Goal: Complete application form: Complete application form

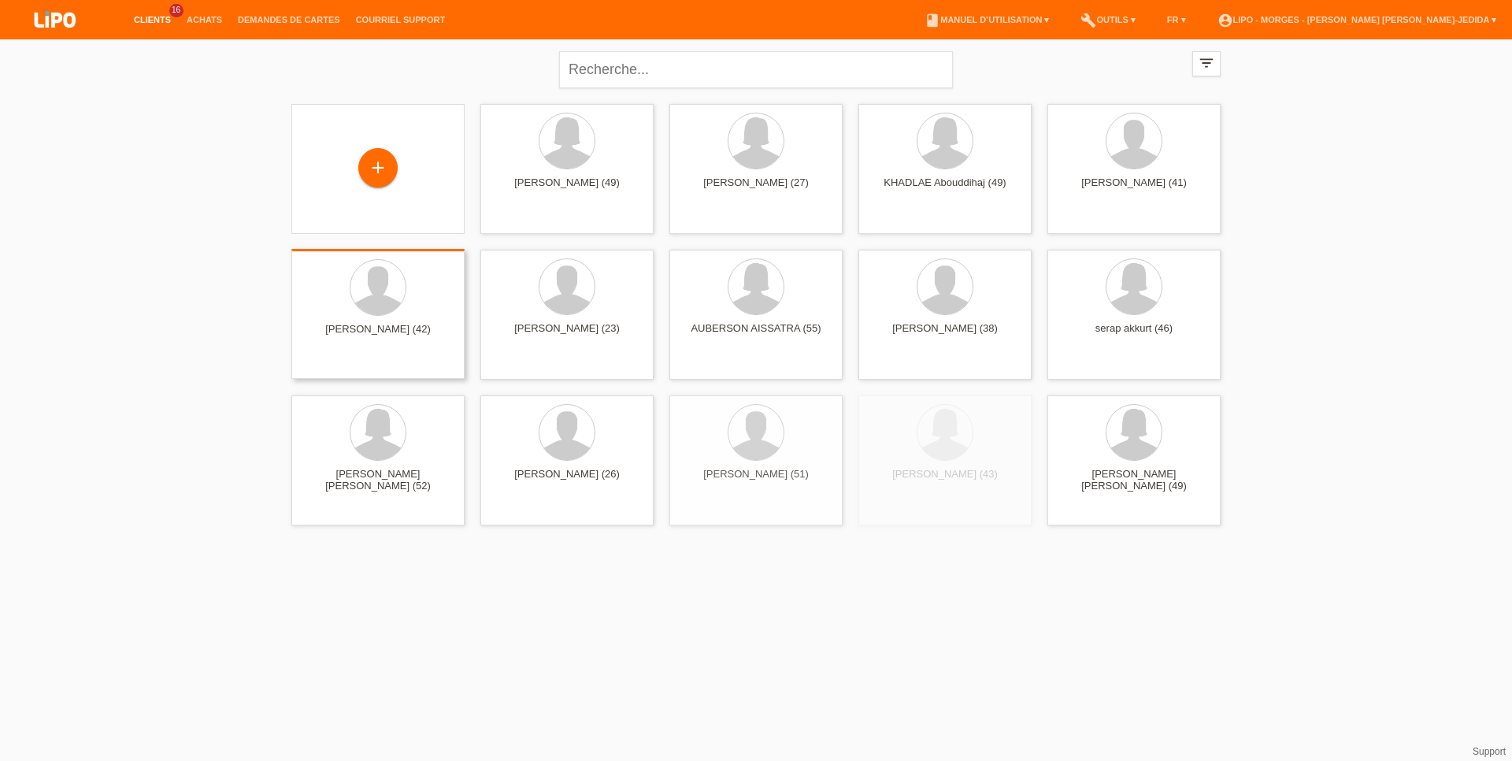
click at [375, 160] on div "+" at bounding box center [377, 167] width 39 height 39
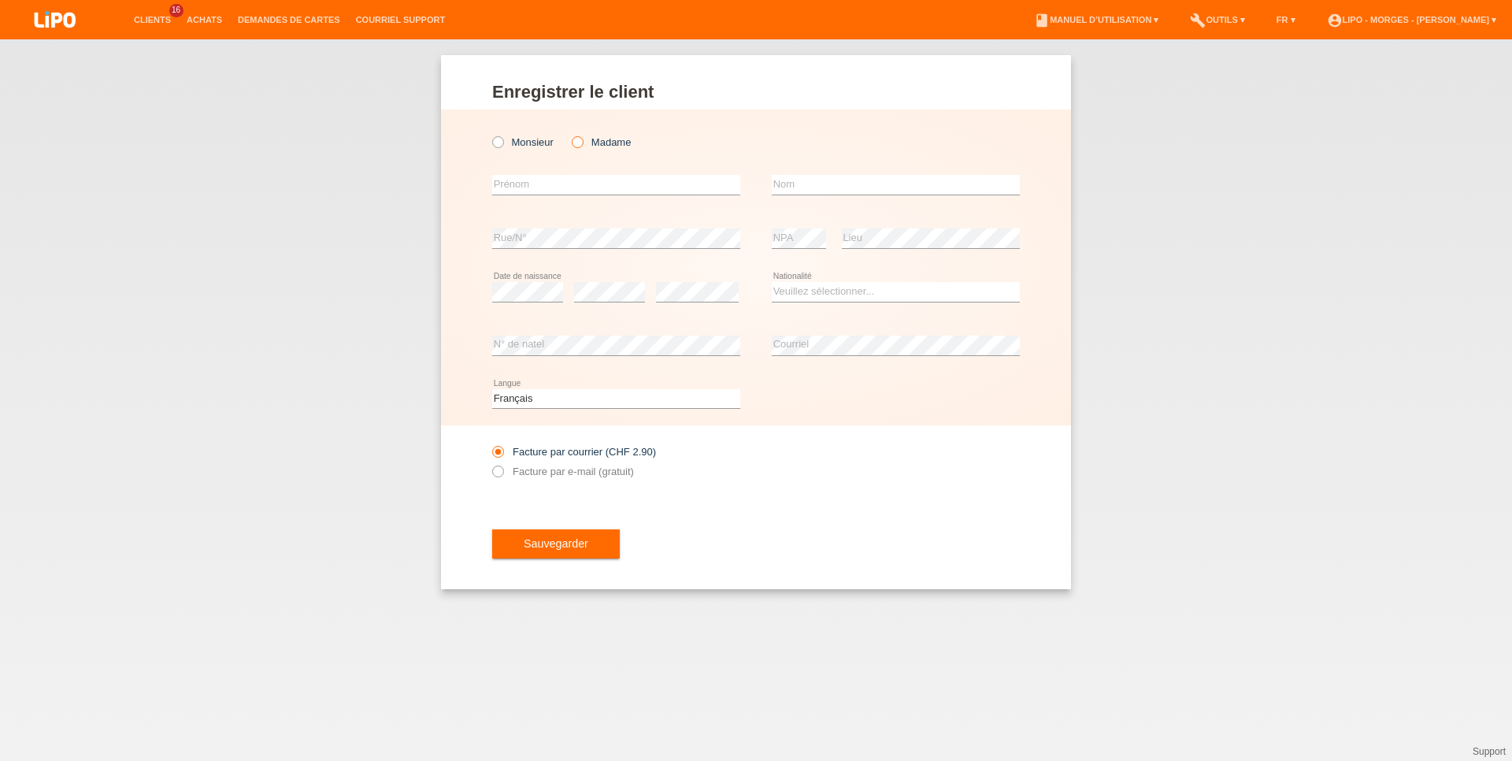
click at [610, 145] on label "Madame" at bounding box center [601, 142] width 59 height 12
click at [582, 145] on input "Madame" at bounding box center [577, 141] width 10 height 10
radio input "true"
click at [549, 194] on input "text" at bounding box center [616, 185] width 248 height 20
type input "LARYSA"
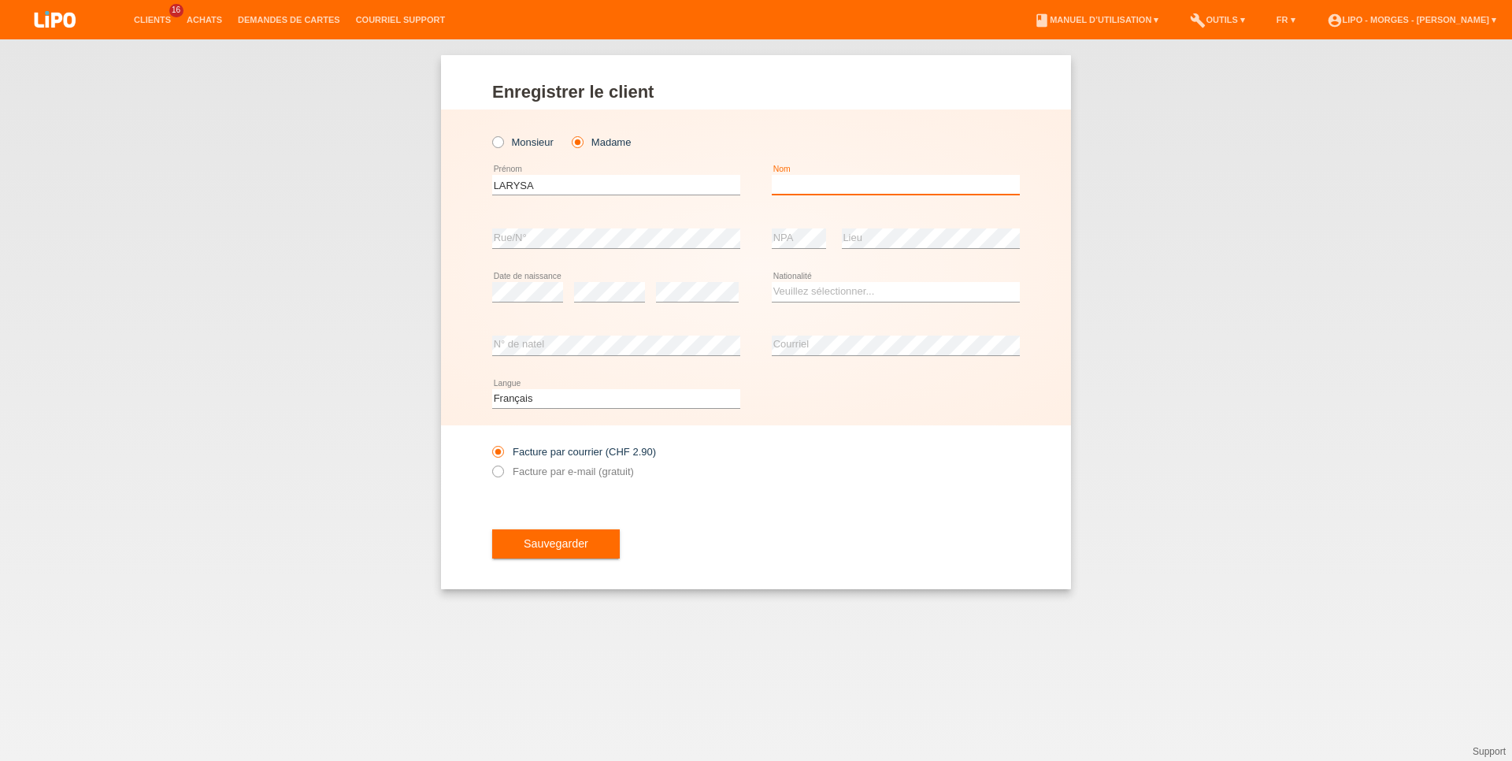
click at [813, 185] on input "text" at bounding box center [896, 185] width 248 height 20
type input "BAUDRAZ"
click at [772, 282] on select "Veuillez sélectionner... Suisse Allemagne Autriche Liechtenstein ------------ A…" at bounding box center [896, 291] width 248 height 19
select select "CH"
click at [0, 0] on option "Suisse" at bounding box center [0, 0] width 0 height 0
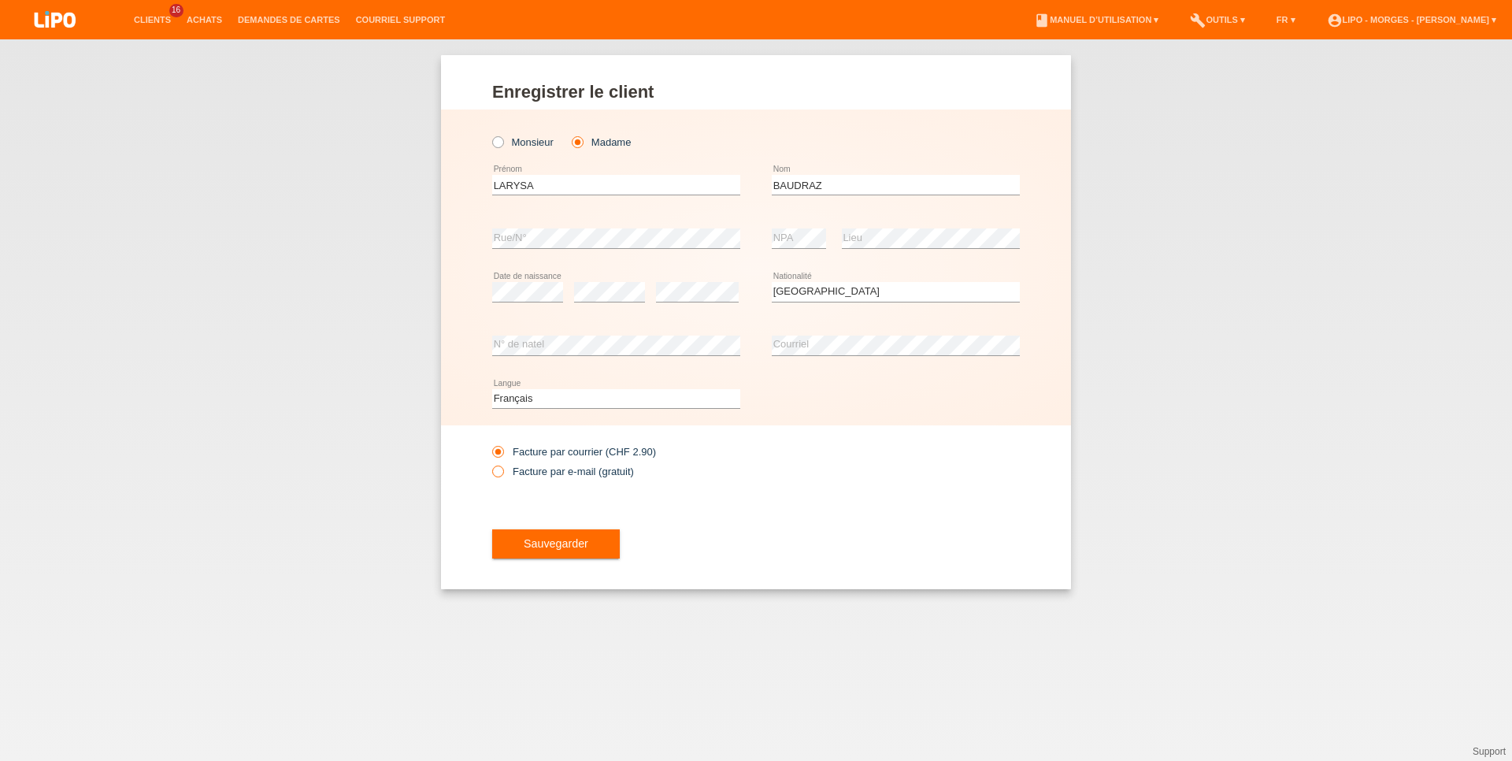
click at [543, 465] on div "Facture par courrier (CHF 2.90) Facture par e-mail (gratuit)" at bounding box center [616, 461] width 248 height 39
click at [541, 473] on label "Facture par e-mail (gratuit)" at bounding box center [563, 471] width 142 height 12
click at [502, 473] on input "Facture par e-mail (gratuit)" at bounding box center [497, 475] width 10 height 20
radio input "true"
click at [544, 535] on button "Sauvegarder" at bounding box center [556, 544] width 128 height 30
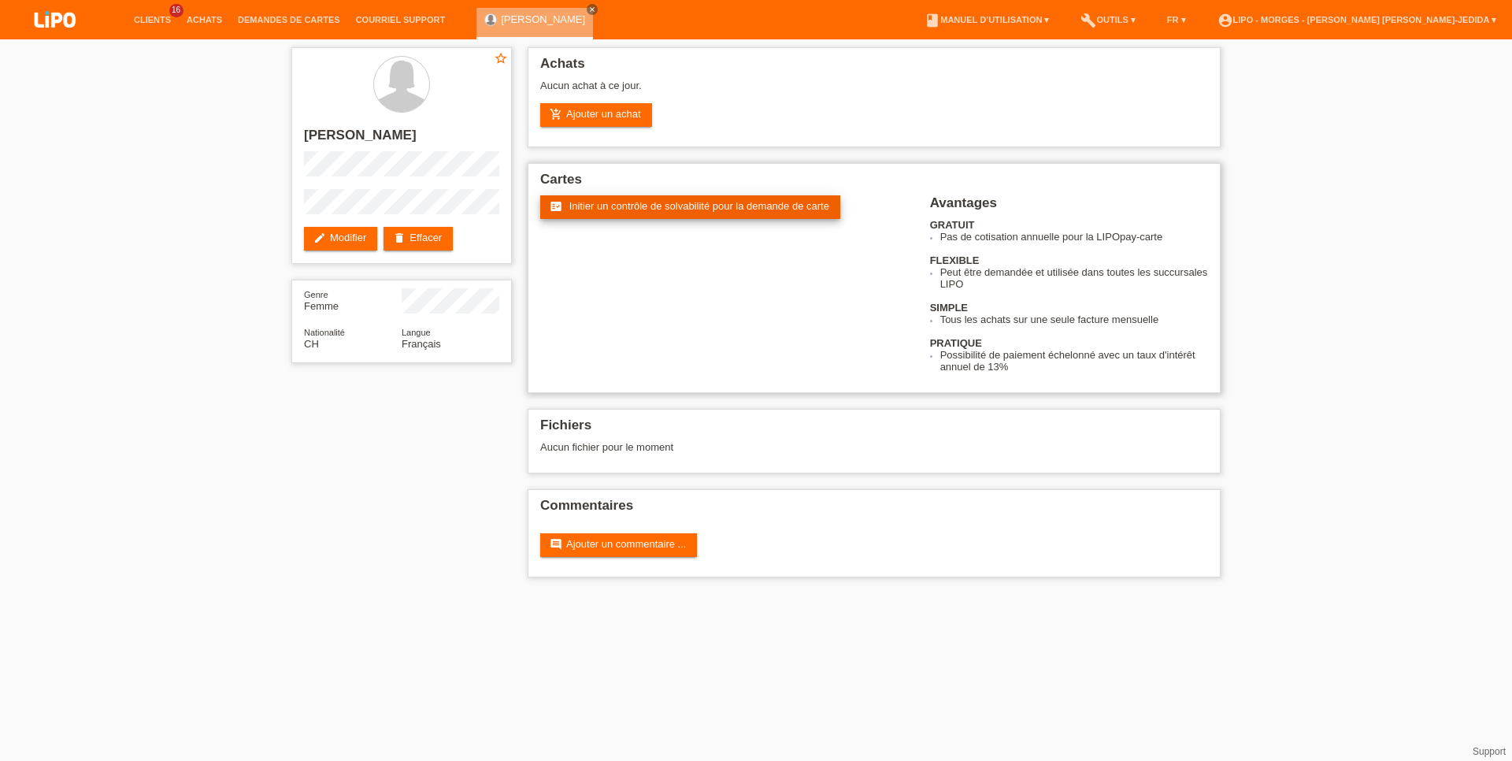
click at [620, 204] on span "Initier un contrôle de solvabilité pour la demande de carte" at bounding box center [699, 206] width 260 height 12
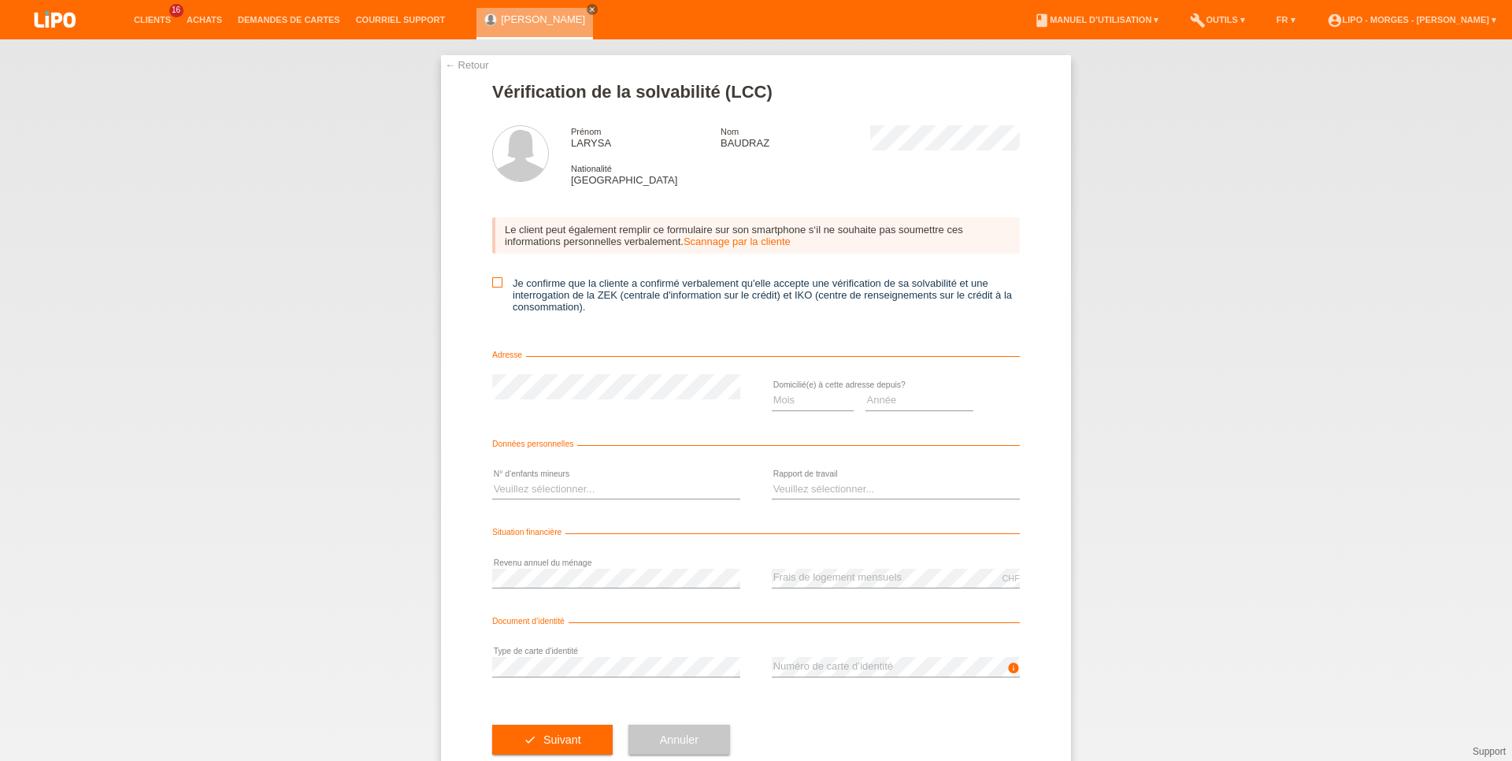
click at [492, 287] on icon at bounding box center [497, 282] width 10 height 10
click at [492, 287] on input "Je confirme que la cliente a confirmé verbalement qu'elle accepte une vérificat…" at bounding box center [497, 282] width 10 height 10
checkbox input "true"
click at [772, 391] on select "Mois 01 02 03 04 05 06 07 08 09 10" at bounding box center [813, 400] width 82 height 19
select select "10"
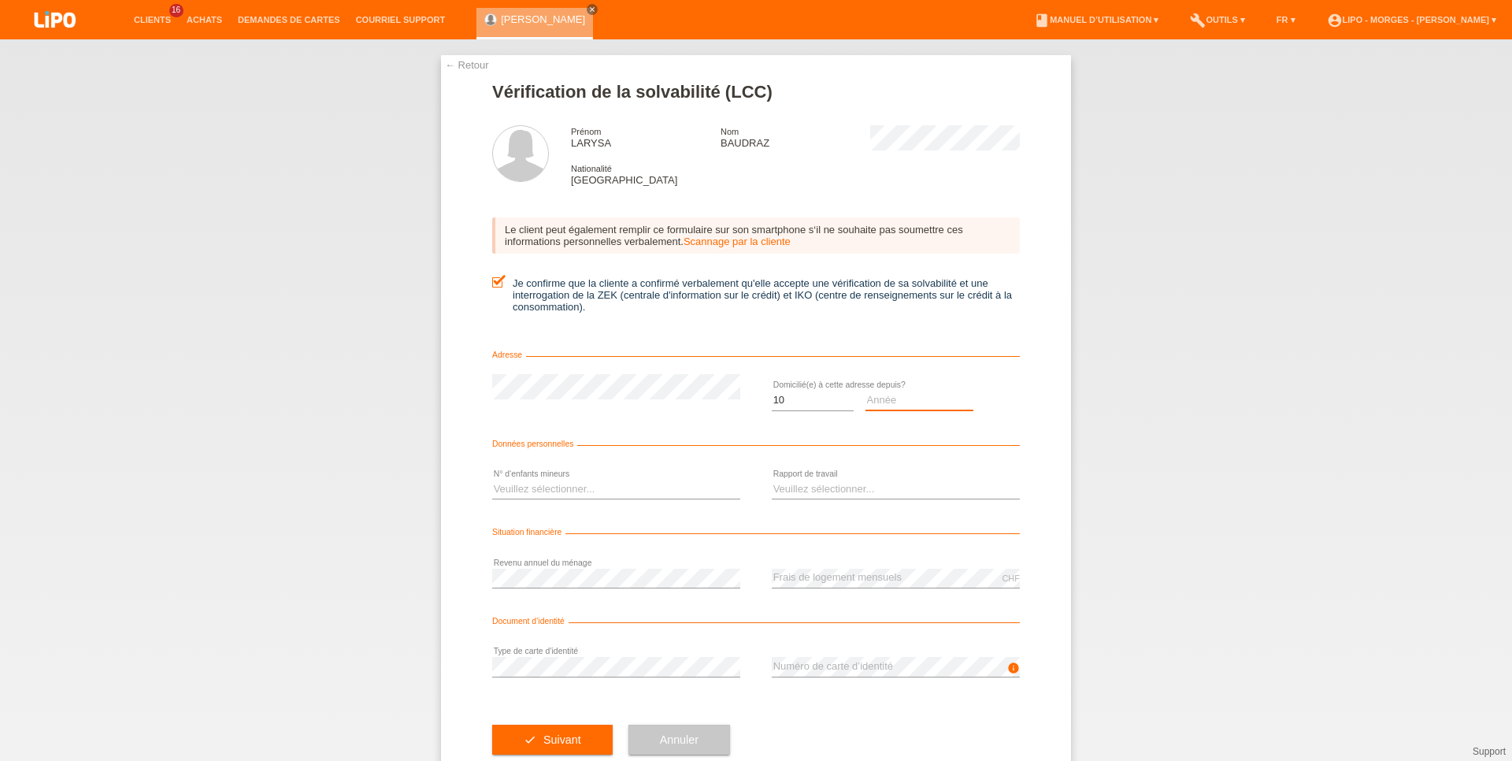
click at [865, 391] on select "Année 2025 2024 2023 2022 2021 2020 2019 2018 2017 2016 2015 2014 2013 2012 201…" at bounding box center [919, 400] width 109 height 19
select select "2022"
click at [492, 479] on select "Veuillez sélectionner... 0 1 2 3 4 5 6 7 8 9" at bounding box center [616, 488] width 248 height 19
select select "1"
click at [0, 0] on option "1" at bounding box center [0, 0] width 0 height 0
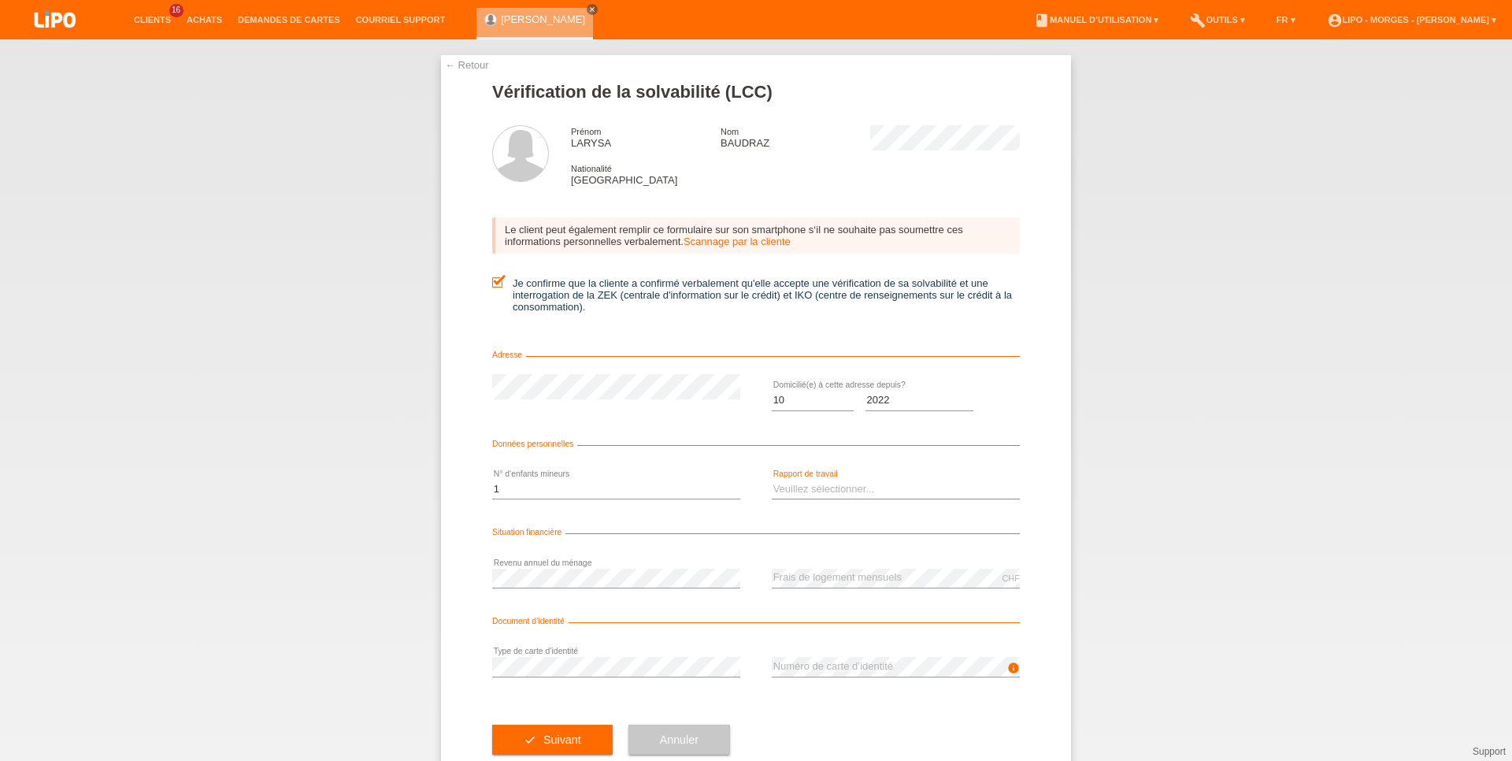
click at [772, 479] on select "Veuillez sélectionner... A durée indéterminée A durée déterminée Apprenti/étudi…" at bounding box center [896, 488] width 248 height 19
select select "UNEMPLOYED"
click at [0, 0] on option "Sans activité lucrative" at bounding box center [0, 0] width 0 height 0
click at [833, 570] on div "CHF error Frais de logement mensuels" at bounding box center [896, 578] width 248 height 54
click at [592, 563] on div "error Revenu annuel du ménage" at bounding box center [616, 578] width 248 height 54
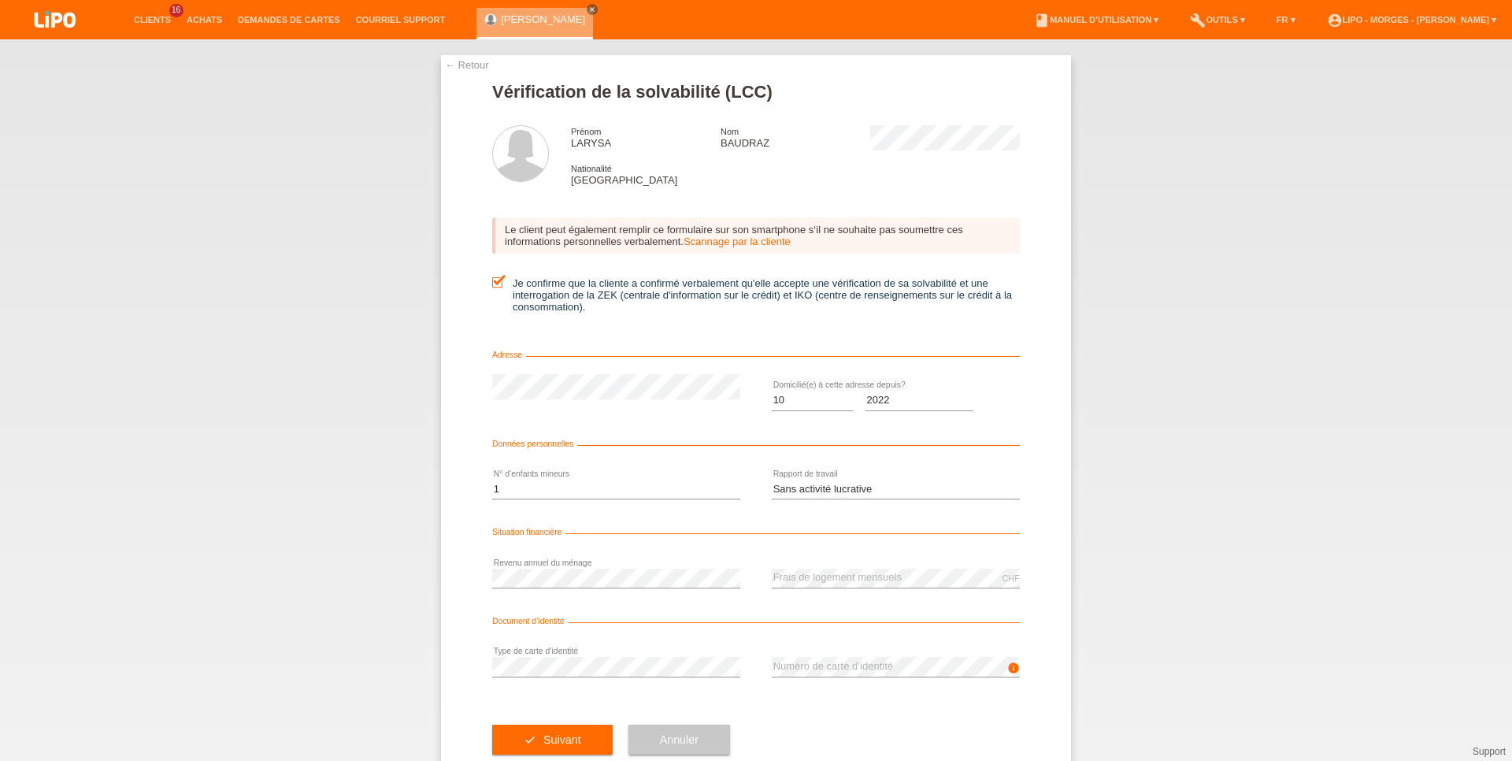
click at [580, 570] on div "error Revenu annuel du ménage" at bounding box center [616, 578] width 248 height 54
click at [527, 743] on button "check Suivant" at bounding box center [552, 739] width 120 height 30
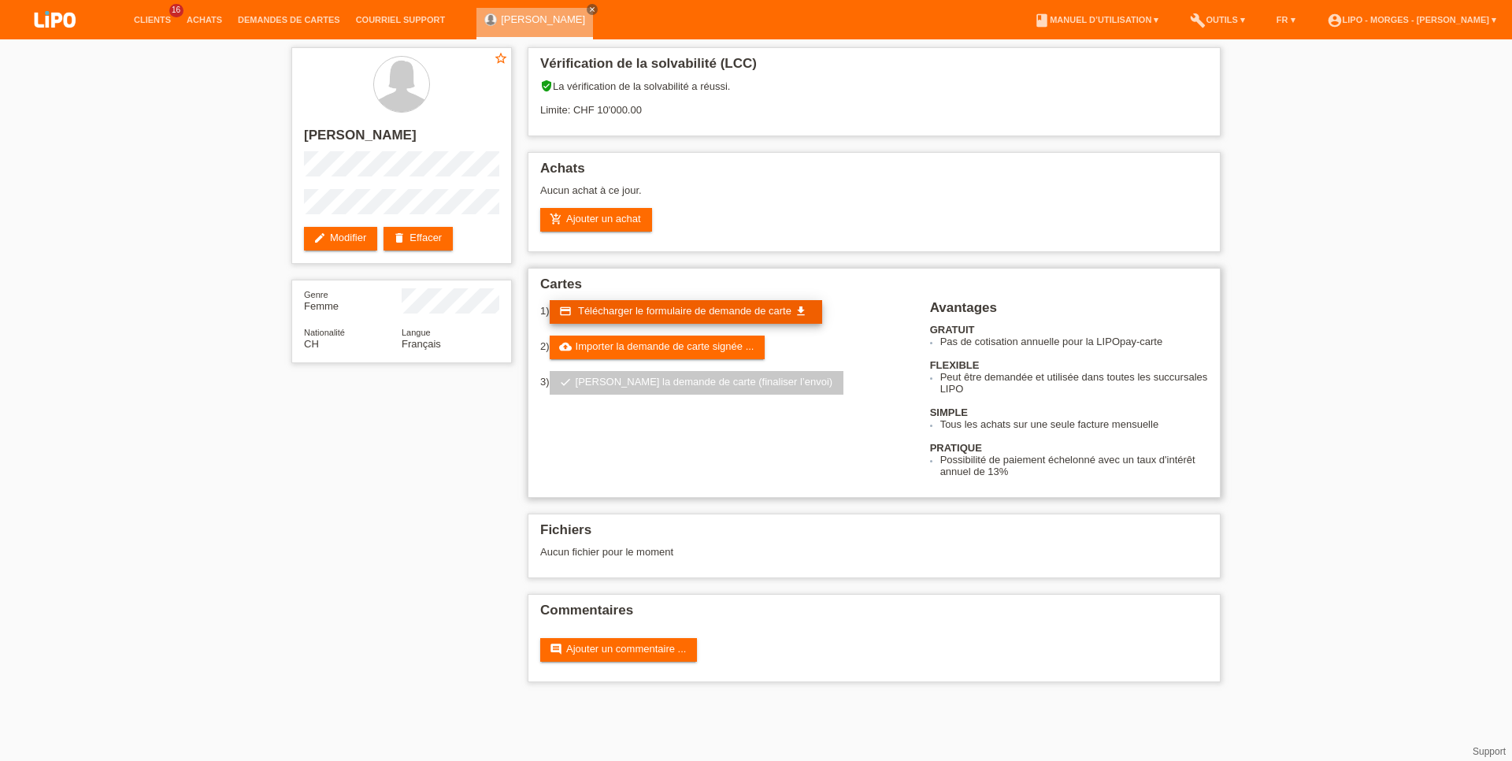
click at [625, 315] on span "Télécharger le formulaire de demande de carte" at bounding box center [684, 311] width 213 height 12
click at [660, 345] on link "cloud_upload Importer la demande de carte signée ..." at bounding box center [658, 347] width 216 height 24
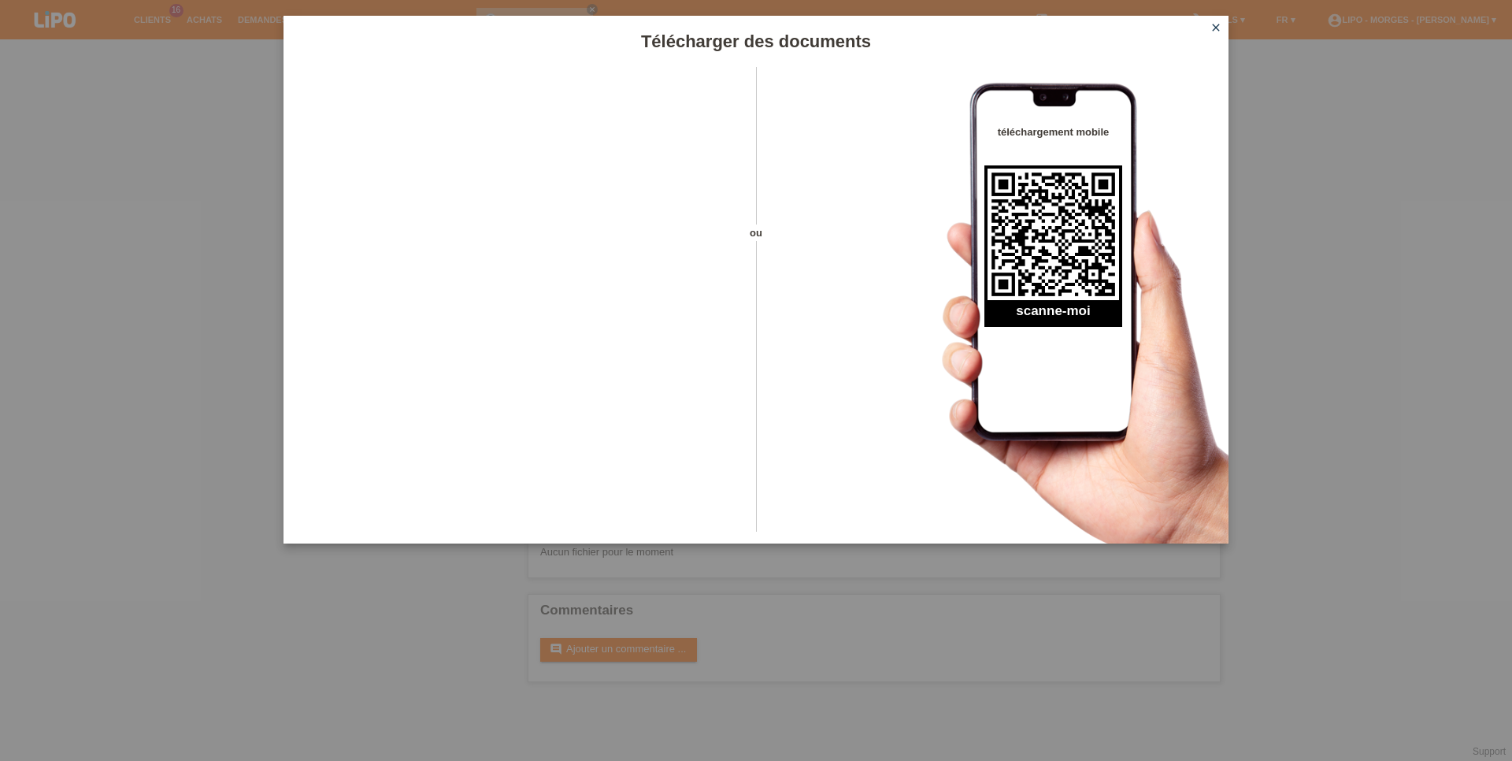
click at [206, 423] on div "Télécharger des documents ou téléchargement mobile scanne-moi close" at bounding box center [756, 380] width 1512 height 761
click at [1214, 32] on icon "close" at bounding box center [1215, 27] width 13 height 13
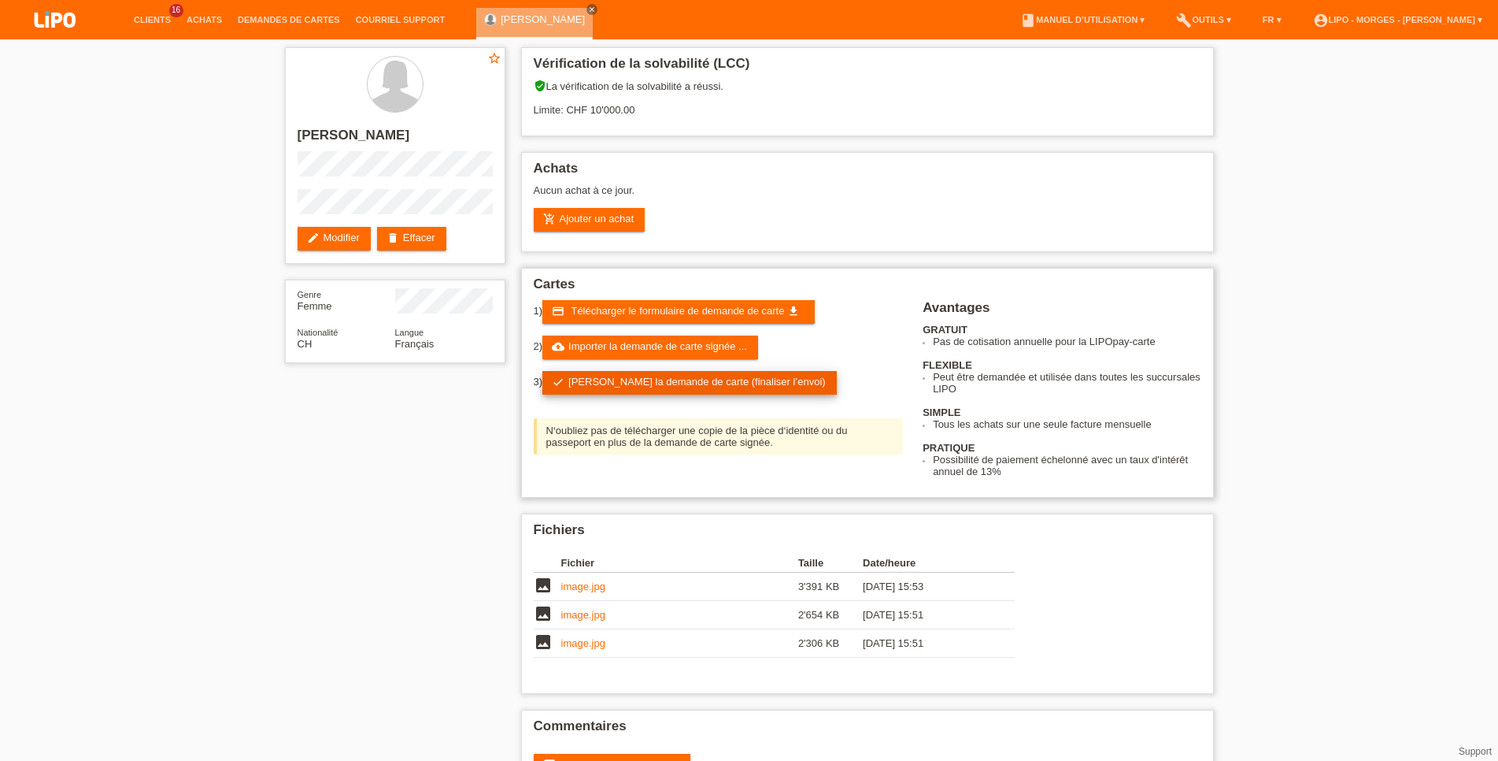
click at [621, 394] on link "check Soumettre la demande de carte (finaliser l’envoi)" at bounding box center [689, 383] width 294 height 24
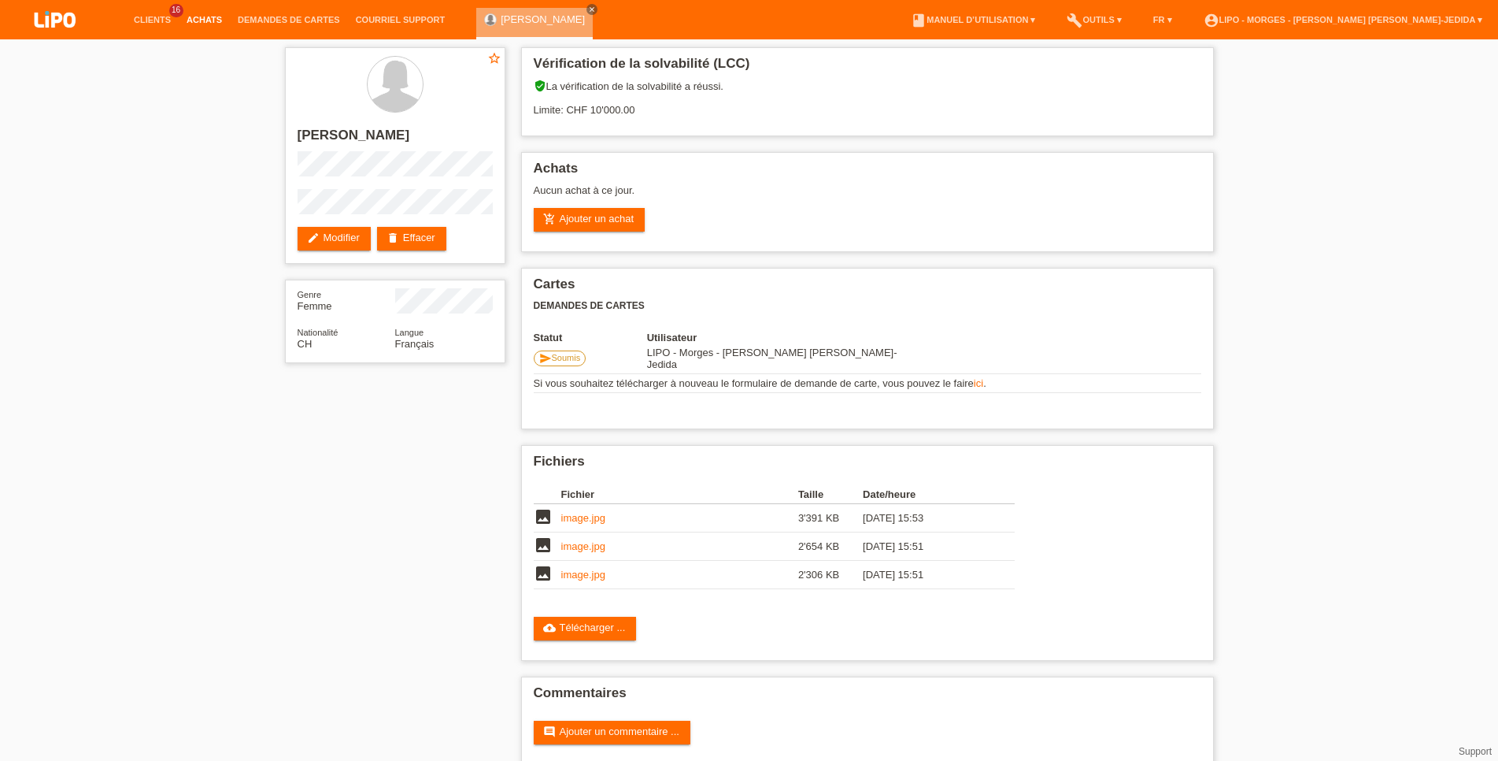
click at [202, 17] on link "Achats" at bounding box center [204, 19] width 51 height 9
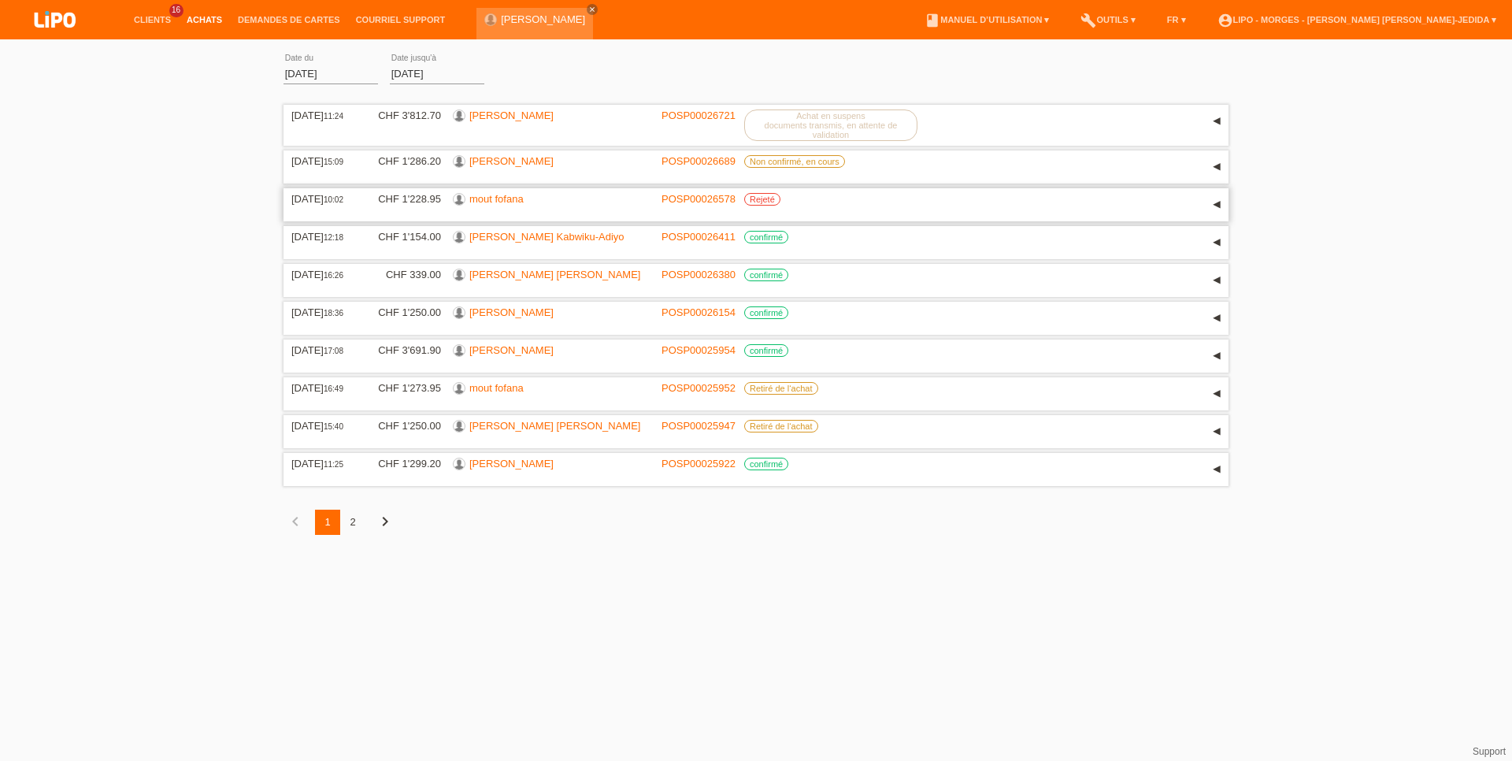
click at [515, 202] on link "mout fofana" at bounding box center [496, 199] width 54 height 12
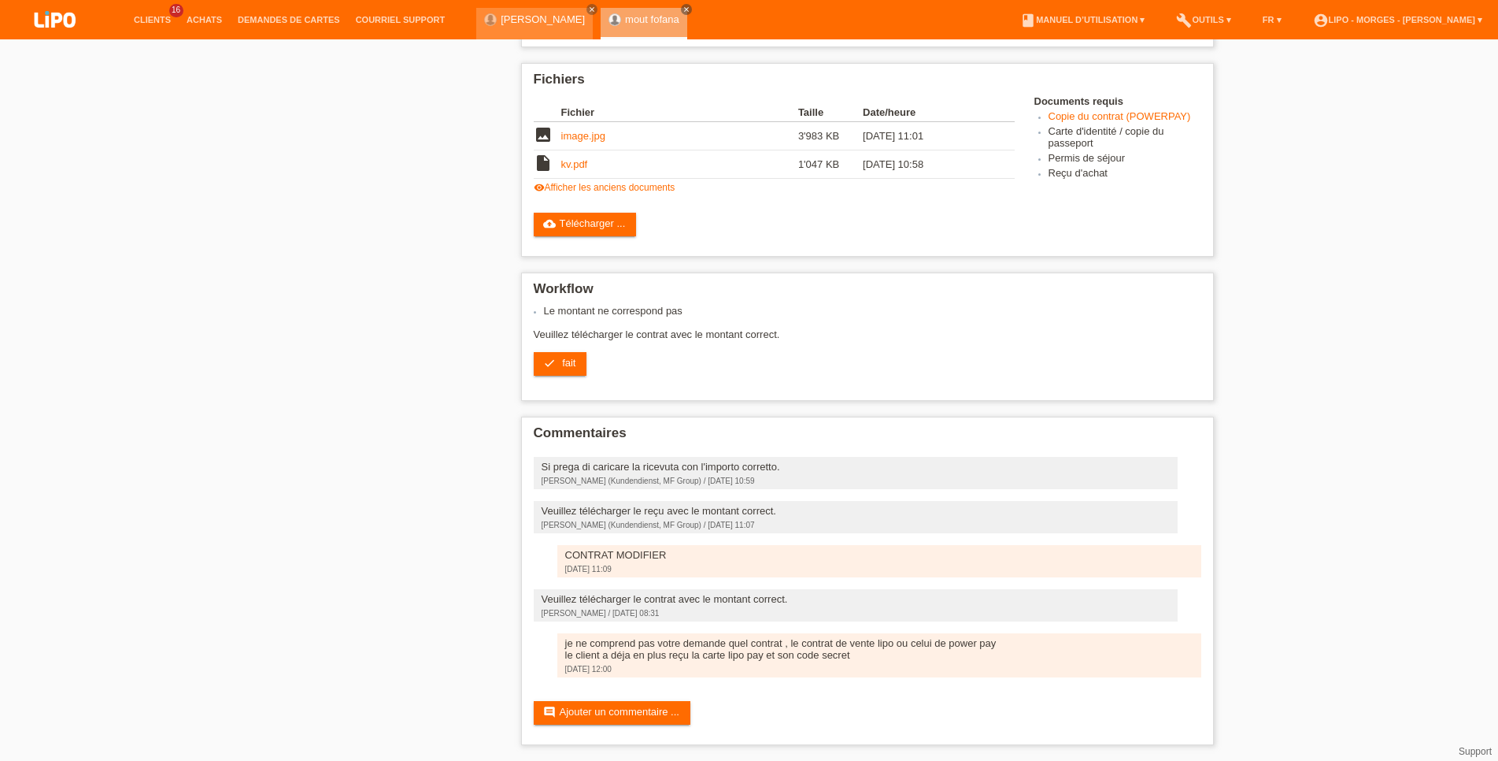
scroll to position [460, 0]
click at [202, 24] on link "Achats" at bounding box center [204, 19] width 51 height 9
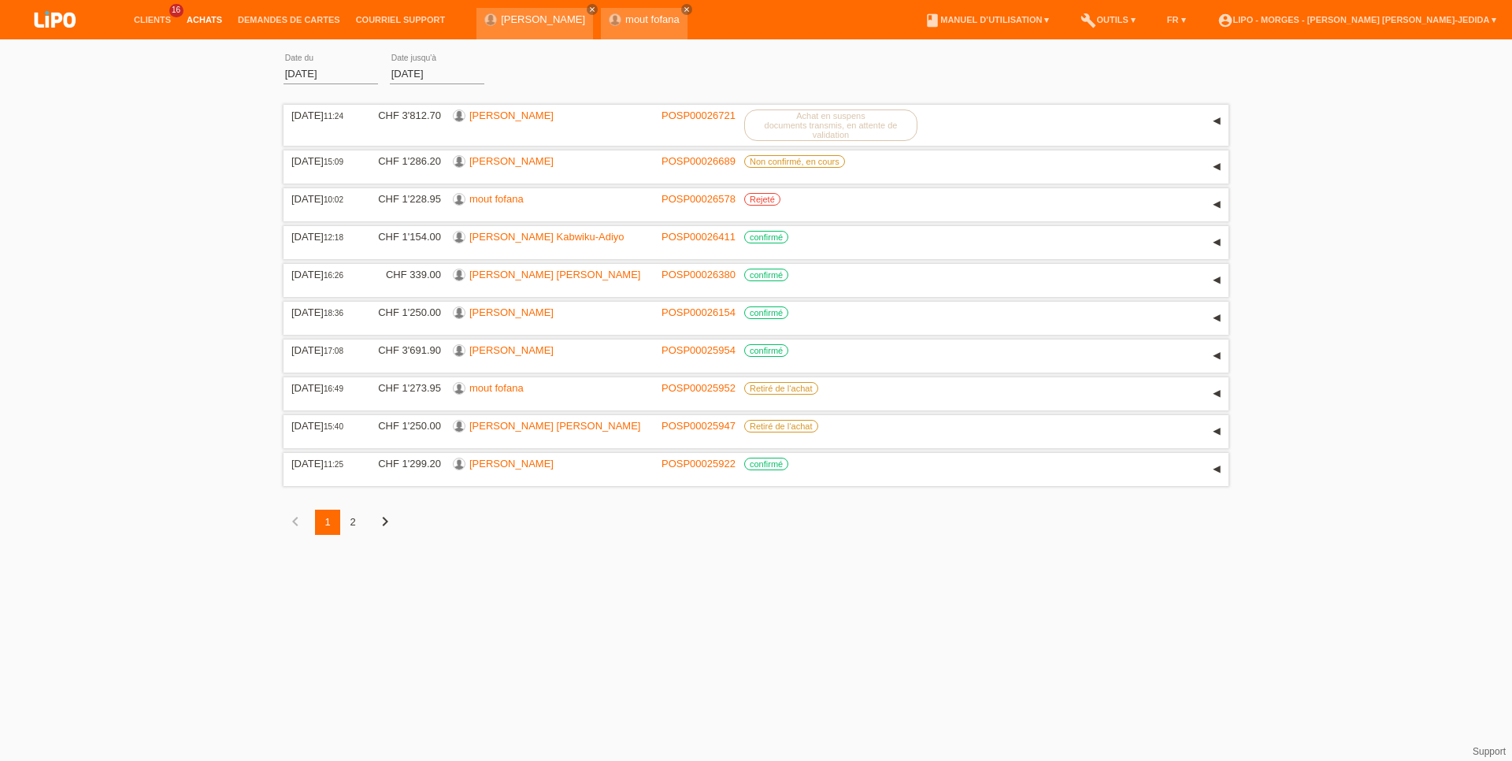
click at [194, 16] on link "Achats" at bounding box center [204, 19] width 51 height 9
click at [524, 18] on link "[PERSON_NAME]" at bounding box center [543, 19] width 84 height 12
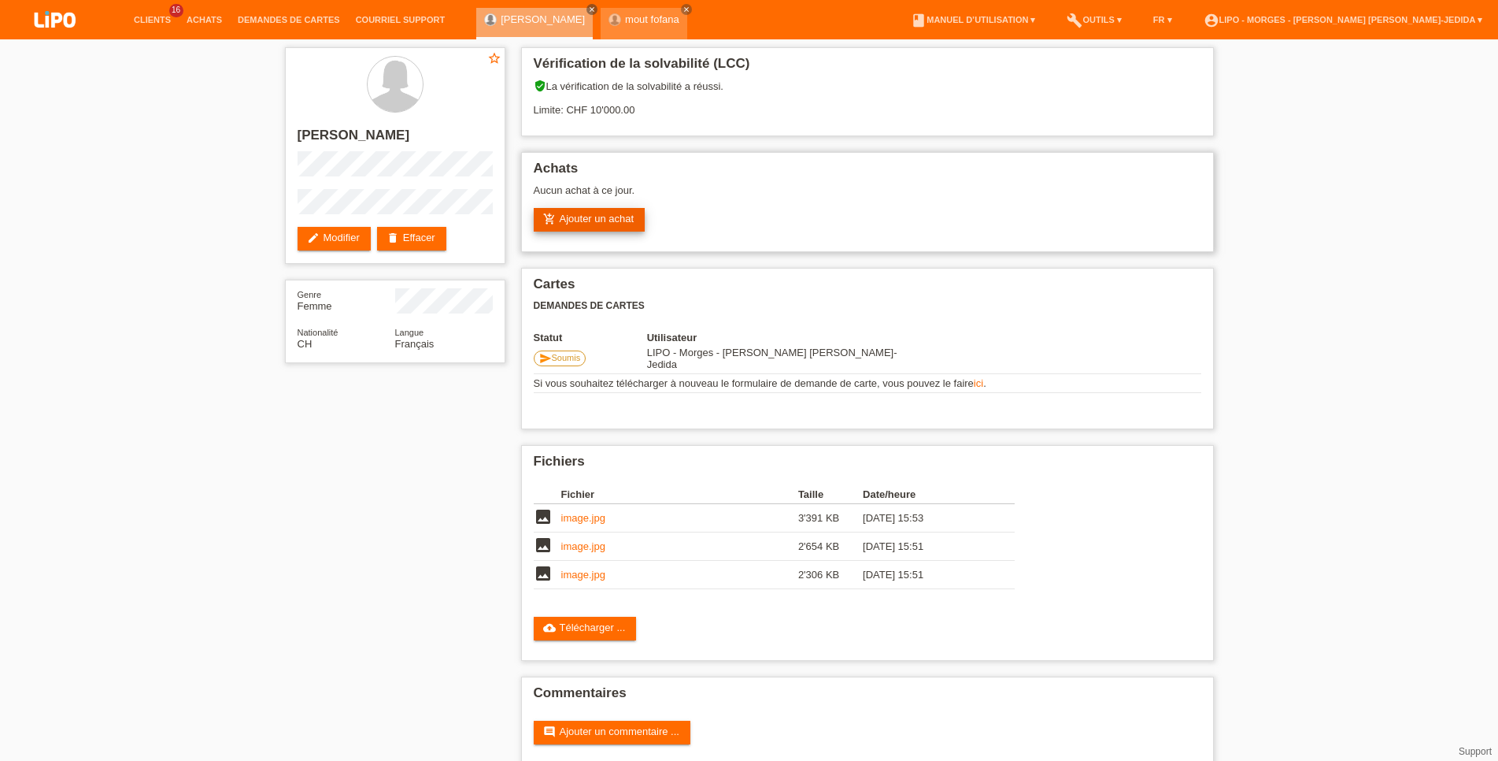
click at [618, 229] on link "add_shopping_cart Ajouter un achat" at bounding box center [590, 220] width 112 height 24
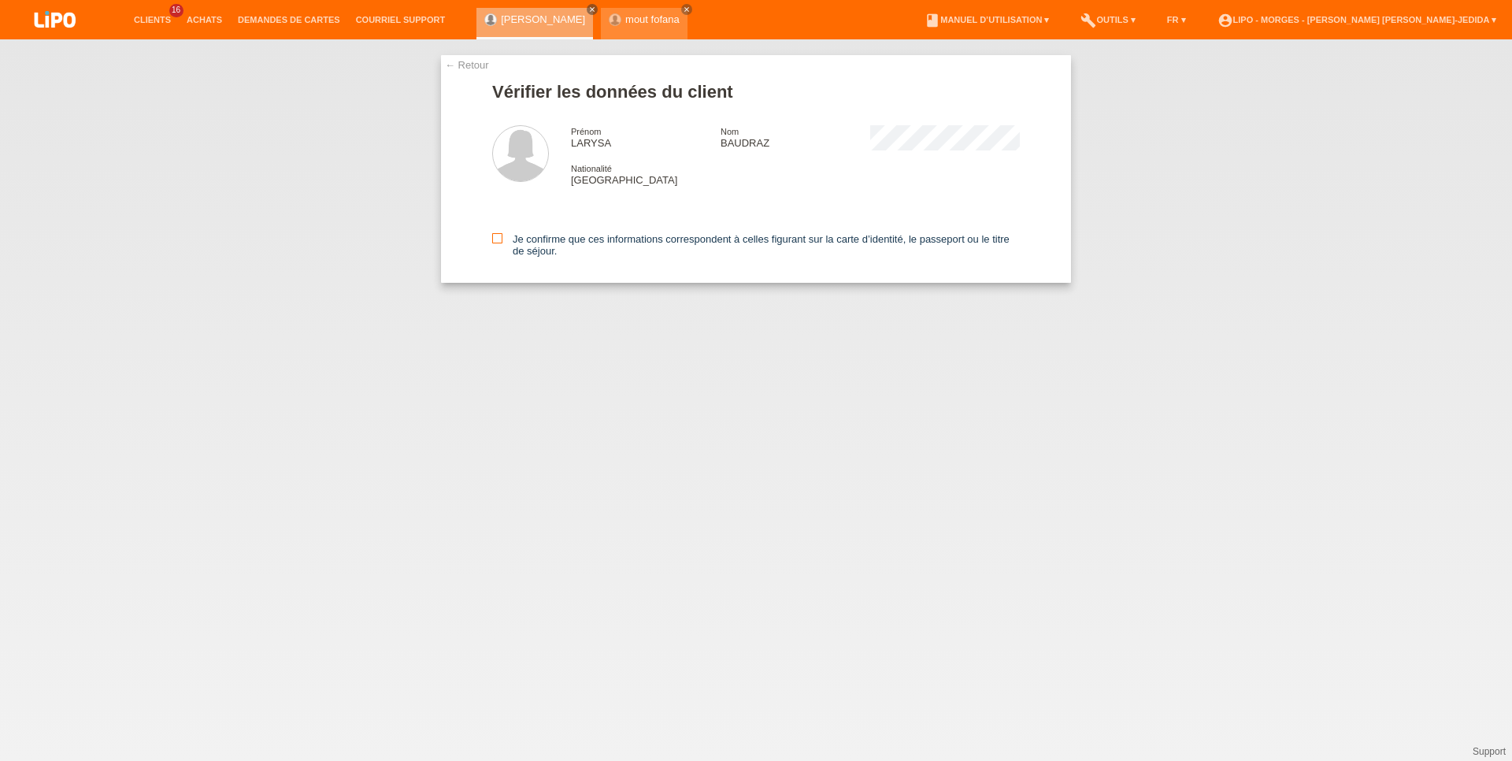
click at [505, 239] on label "Je confirme que ces informations correspondent à celles figurant sur la carte d…" at bounding box center [755, 245] width 527 height 24
click at [502, 239] on input "Je confirme que ces informations correspondent à celles figurant sur la carte d…" at bounding box center [497, 238] width 10 height 10
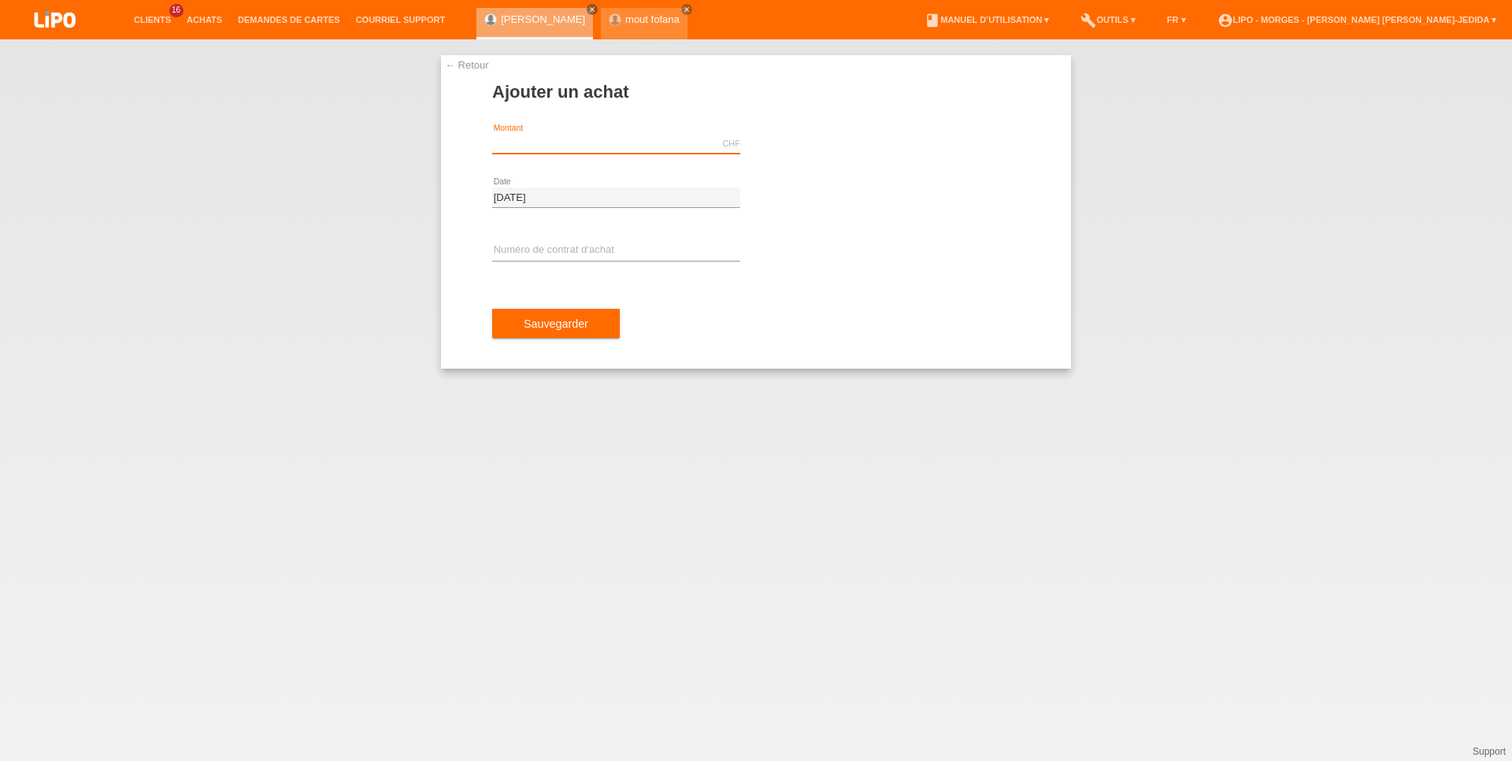
click at [500, 145] on input "text" at bounding box center [616, 144] width 248 height 20
type input "2185.05"
click at [543, 248] on input "text" at bounding box center [616, 251] width 248 height 20
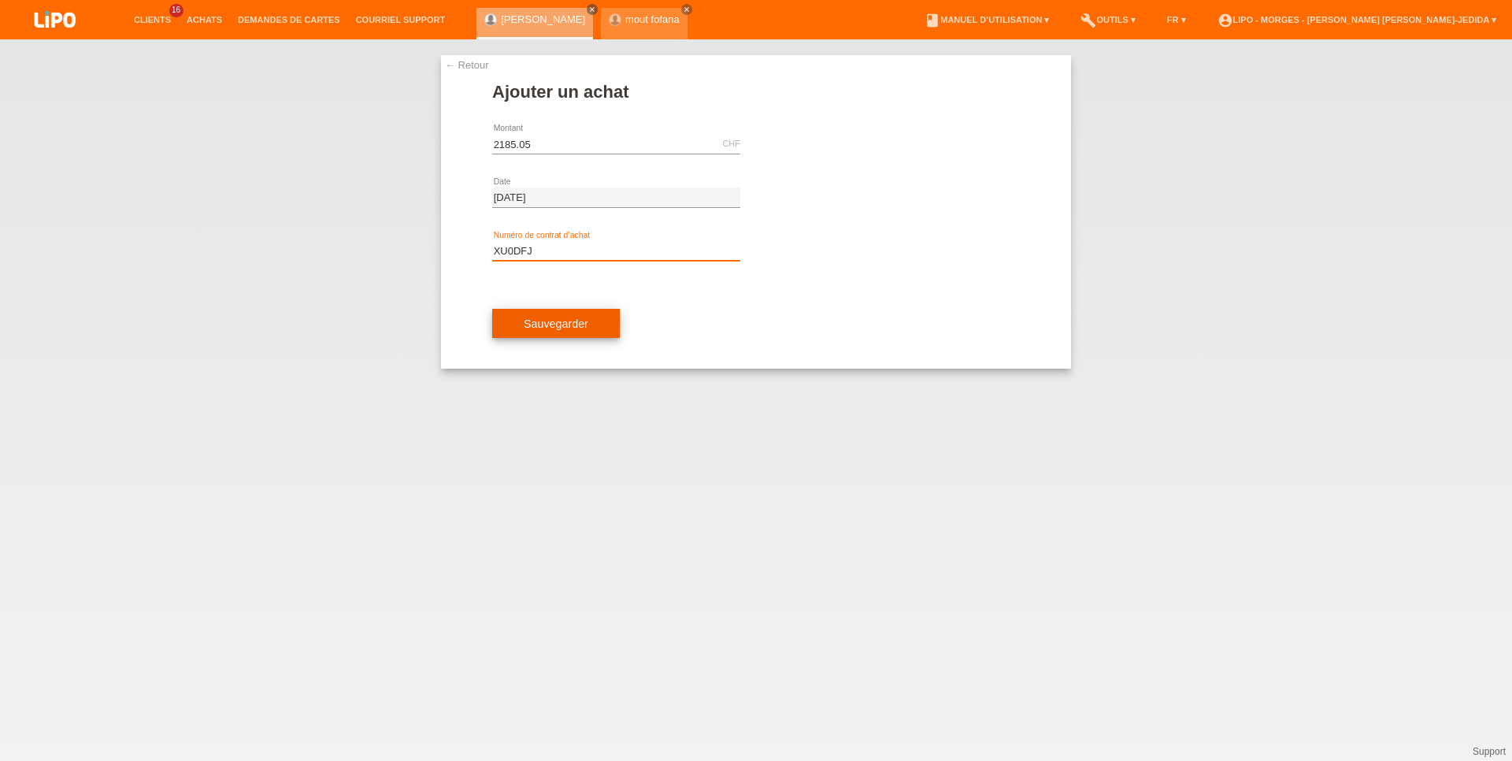
type input "XU0DFJ"
click at [576, 320] on span "Sauvegarder" at bounding box center [556, 323] width 65 height 13
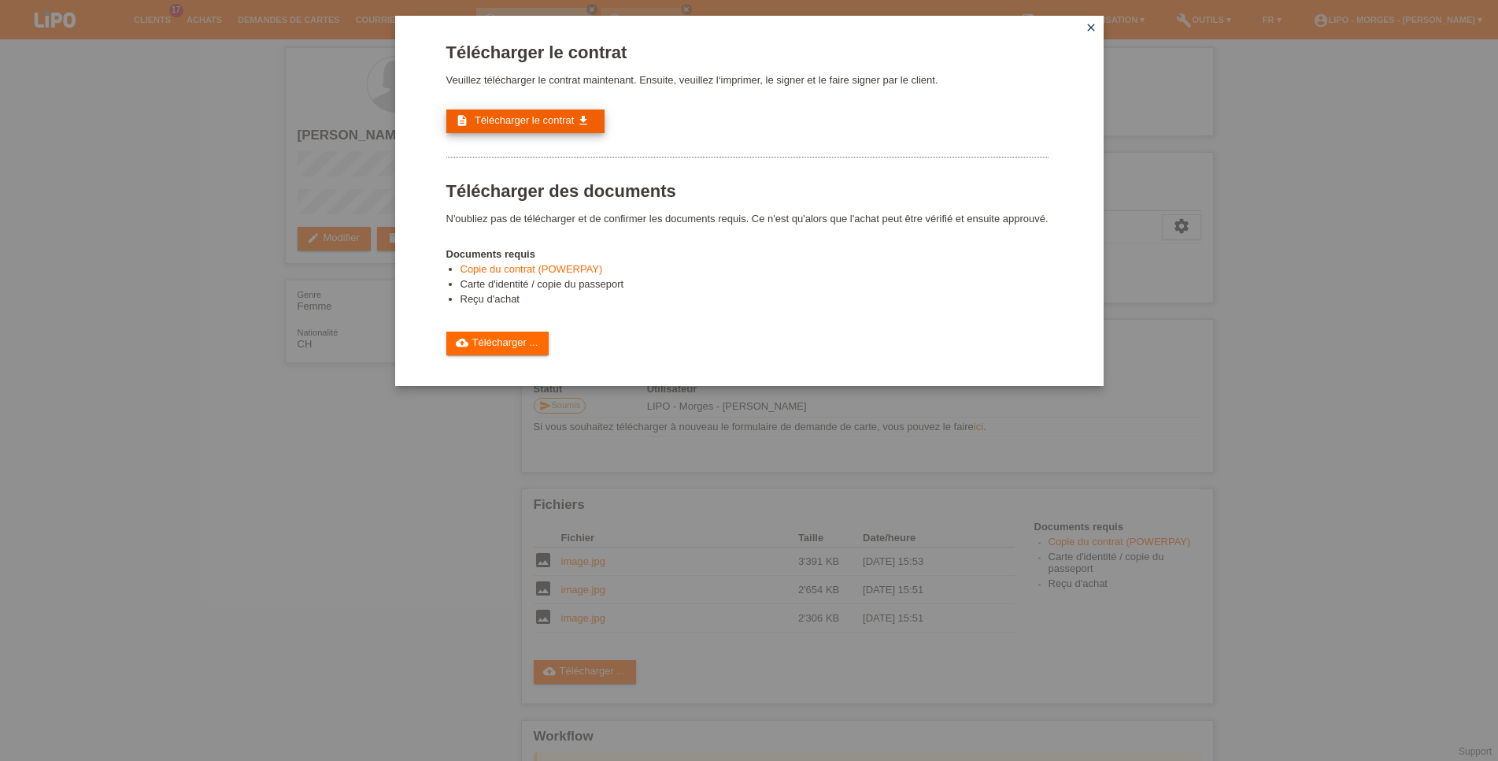
click at [588, 125] on icon "get_app" at bounding box center [583, 120] width 13 height 13
click at [526, 355] on link "cloud_upload Télécharger ..." at bounding box center [497, 343] width 103 height 24
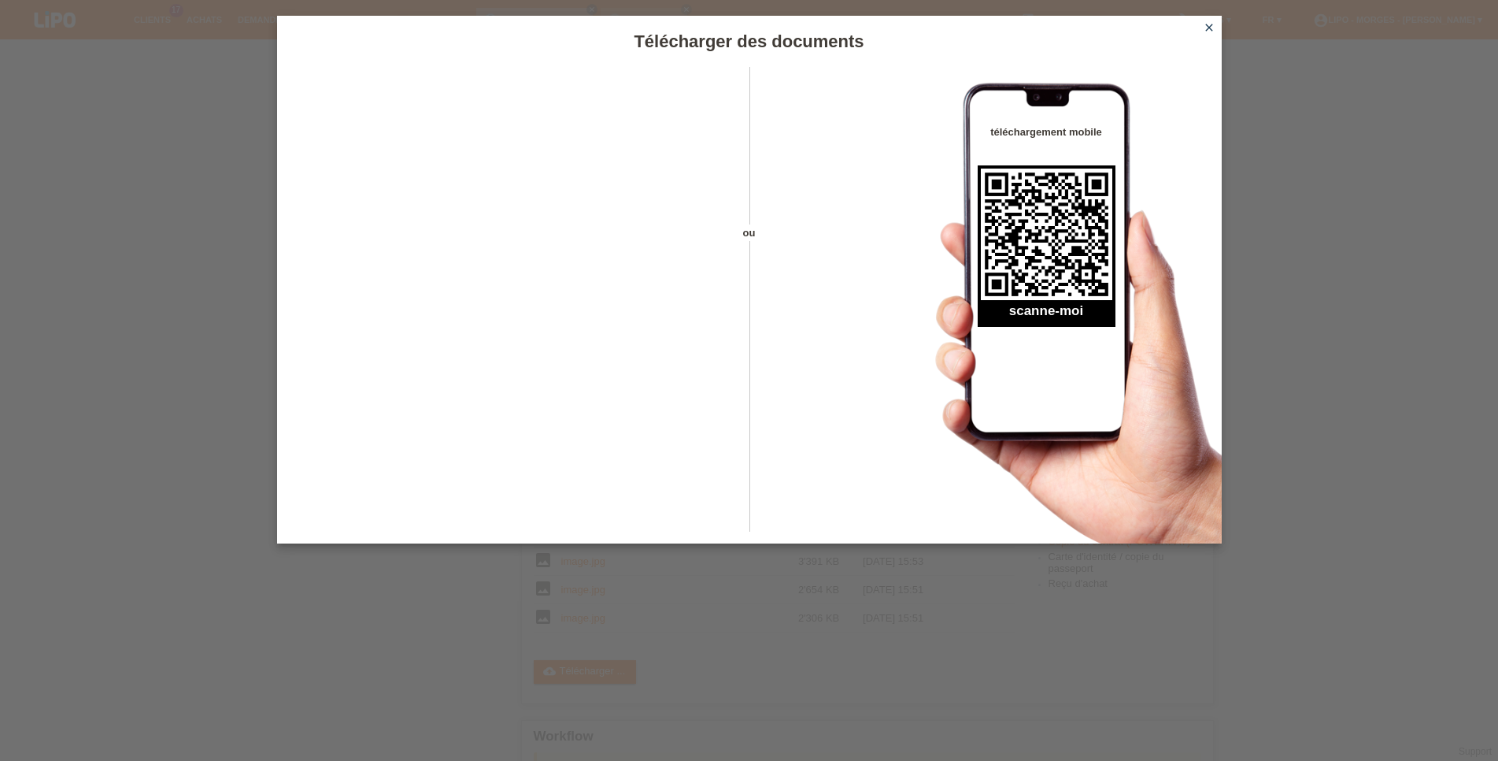
click at [1209, 27] on icon "close" at bounding box center [1209, 27] width 13 height 13
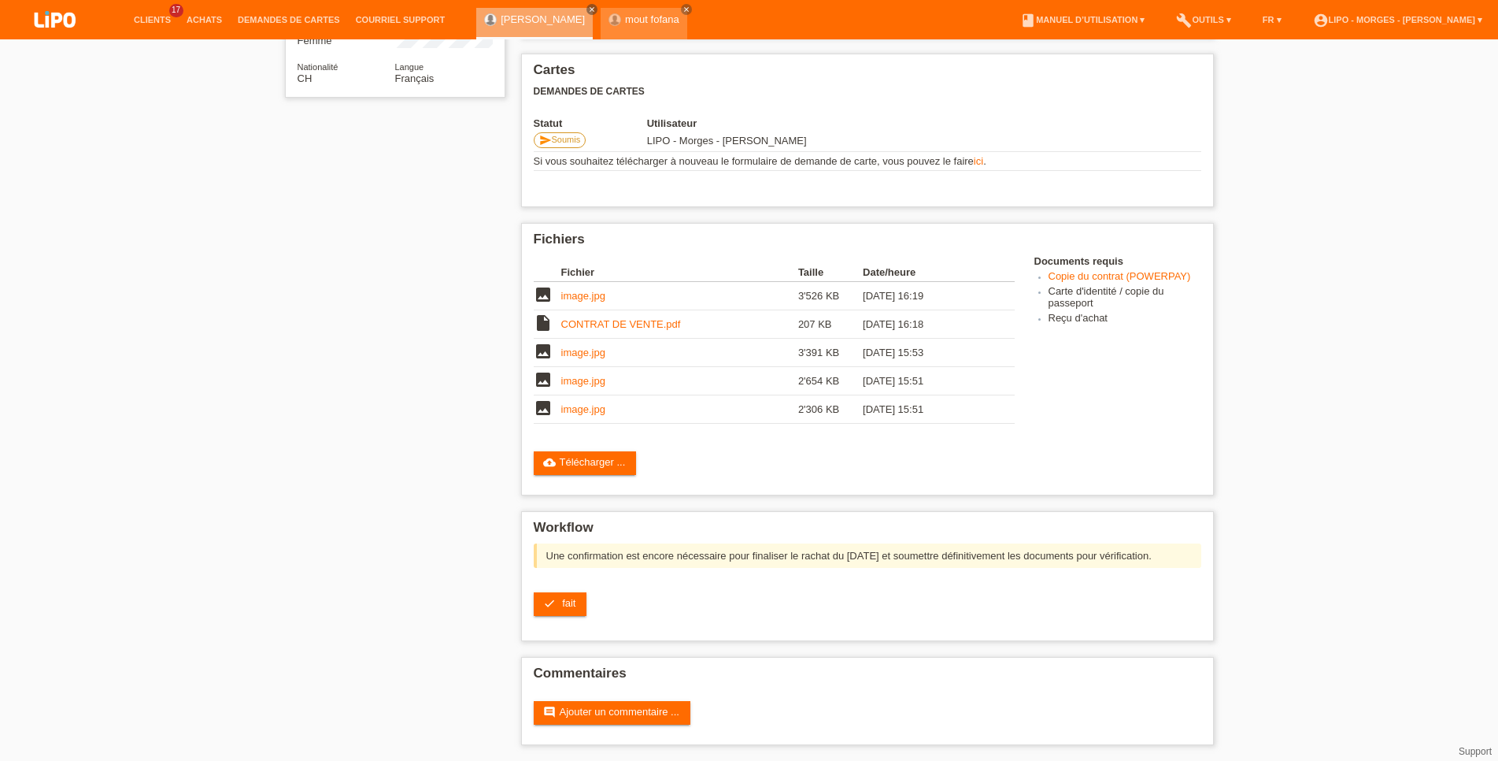
scroll to position [283, 0]
click at [553, 598] on icon "check" at bounding box center [549, 603] width 13 height 13
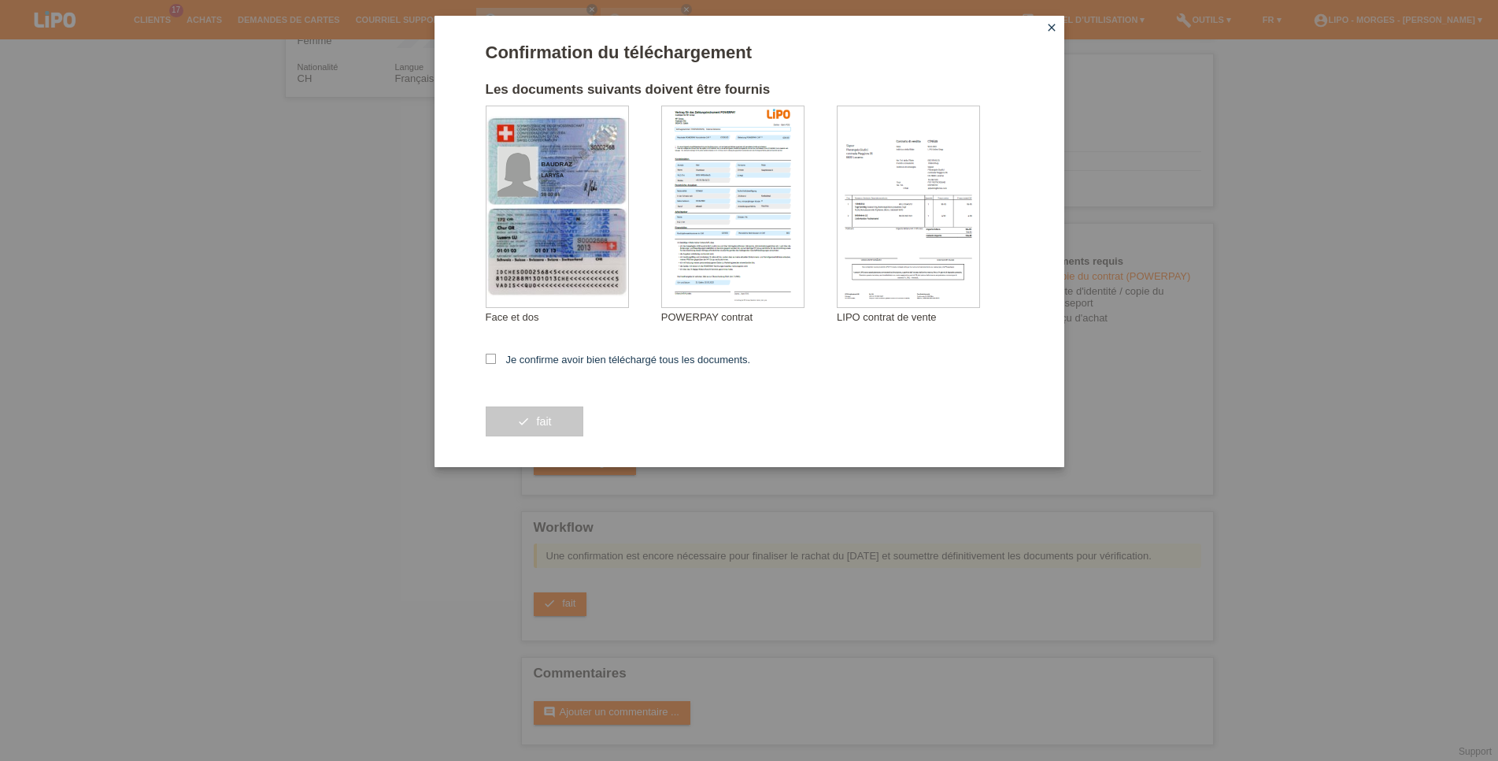
click at [527, 442] on div "check fait" at bounding box center [749, 421] width 527 height 91
click at [534, 365] on label "Je confirme avoir bien téléchargé tous les documents." at bounding box center [618, 360] width 265 height 12
click at [496, 364] on input "Je confirme avoir bien téléchargé tous les documents." at bounding box center [491, 359] width 10 height 10
checkbox input "true"
click at [527, 436] on button "check fait" at bounding box center [535, 421] width 98 height 30
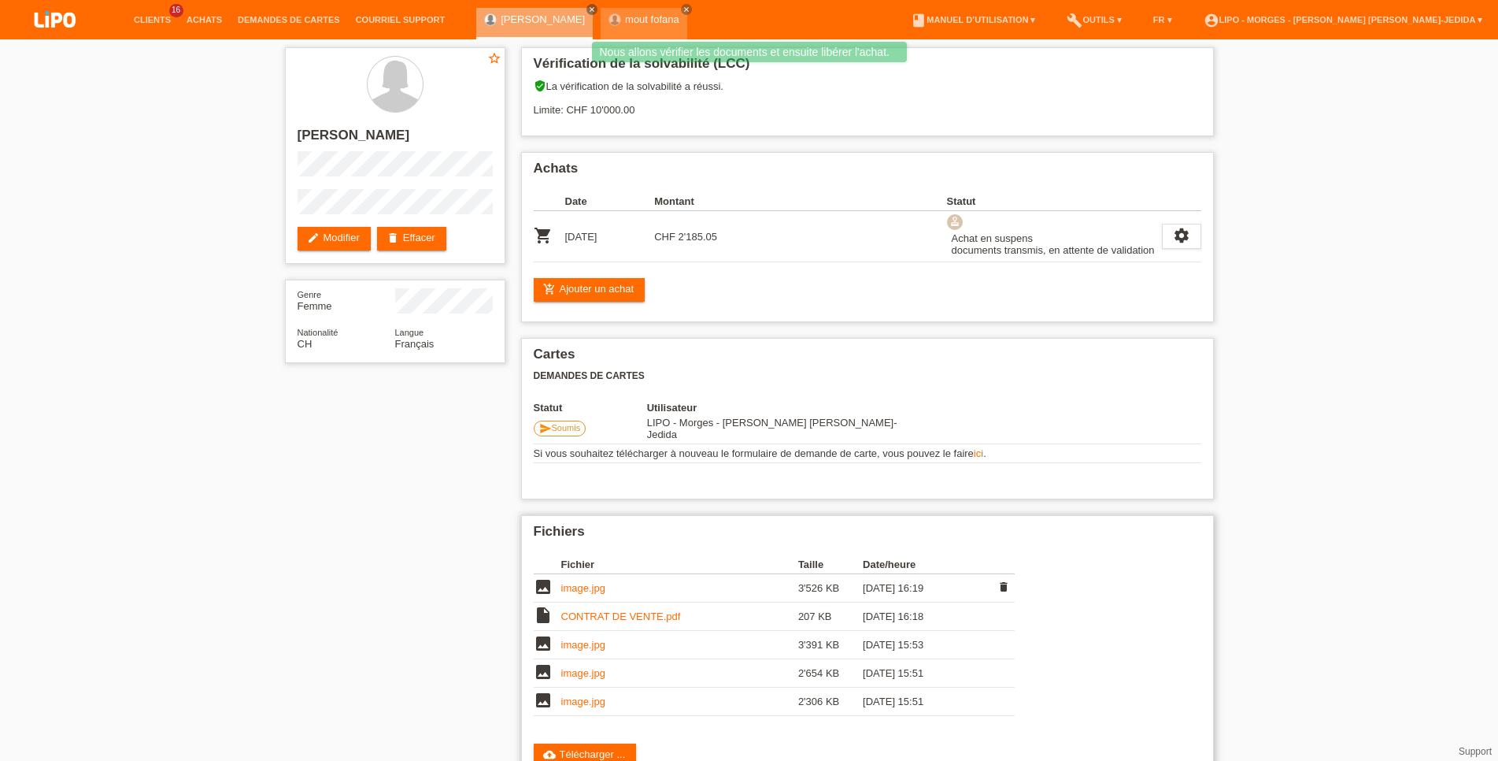
click at [592, 585] on link "image.jpg" at bounding box center [583, 588] width 44 height 12
click at [590, 619] on link "CONTRAT DE VENTE.pdf" at bounding box center [621, 616] width 120 height 12
click at [599, 650] on link "image.jpg" at bounding box center [583, 645] width 44 height 12
click at [572, 674] on link "image.jpg" at bounding box center [583, 673] width 44 height 12
click at [601, 706] on link "image.jpg" at bounding box center [583, 701] width 44 height 12
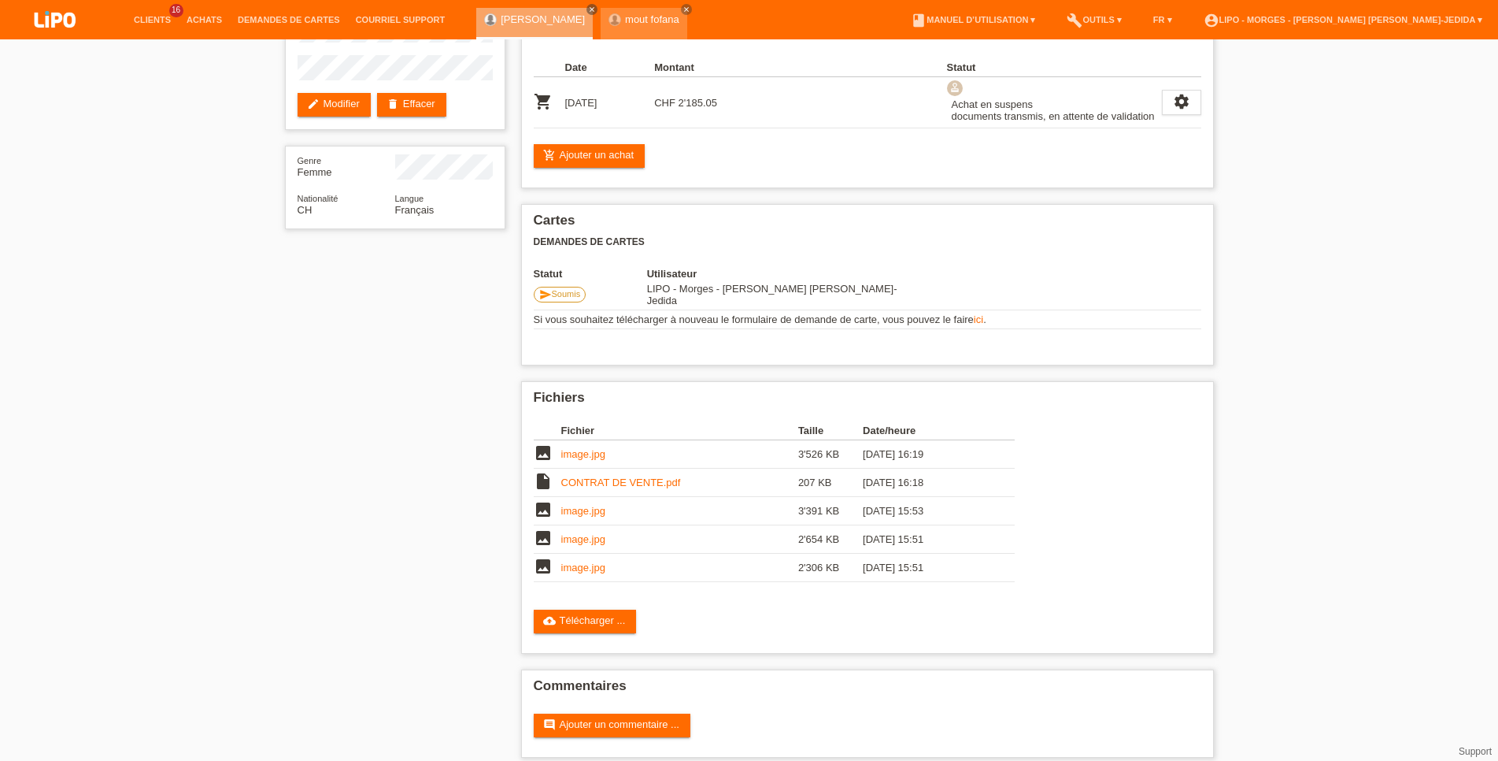
scroll to position [135, 0]
click at [207, 20] on link "Achats" at bounding box center [204, 19] width 51 height 9
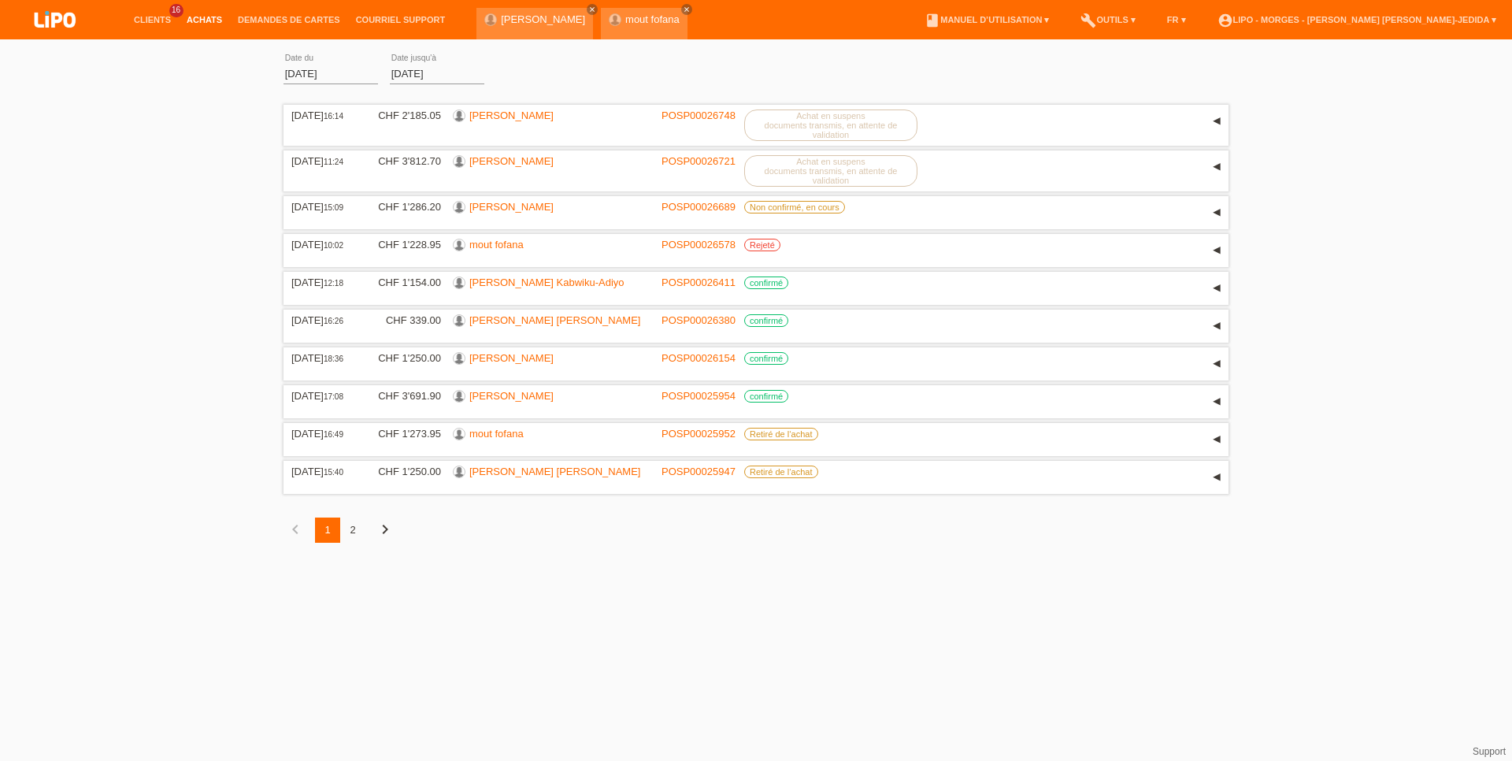
click at [201, 20] on link "Achats" at bounding box center [204, 19] width 51 height 9
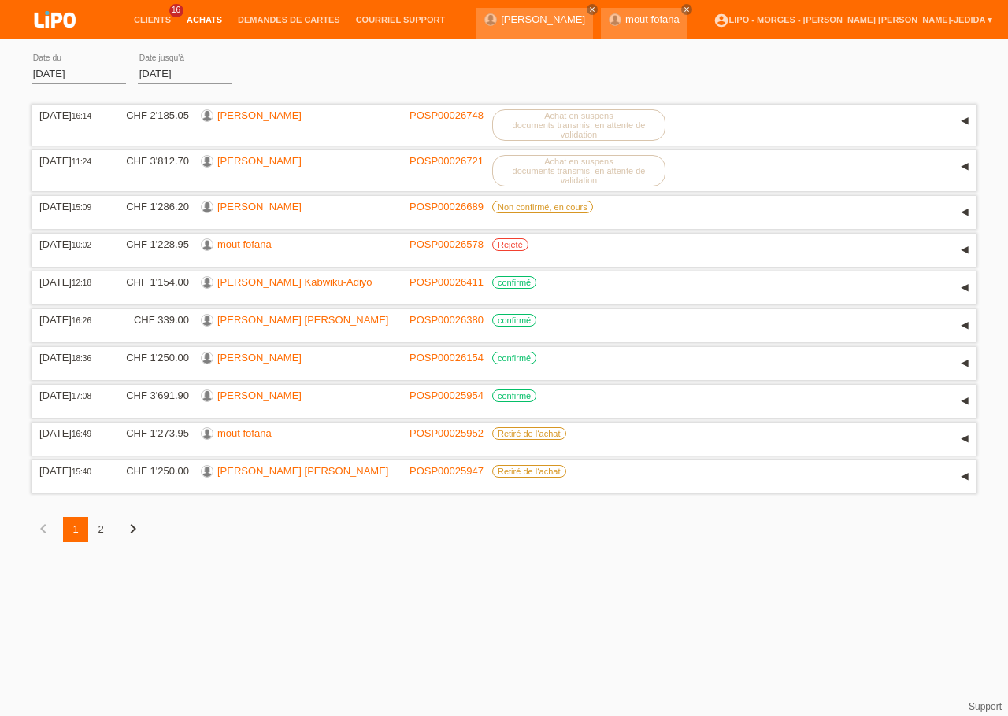
click at [198, 13] on li "Achats" at bounding box center [204, 20] width 51 height 40
click at [261, 249] on link "mout fofana" at bounding box center [244, 245] width 54 height 12
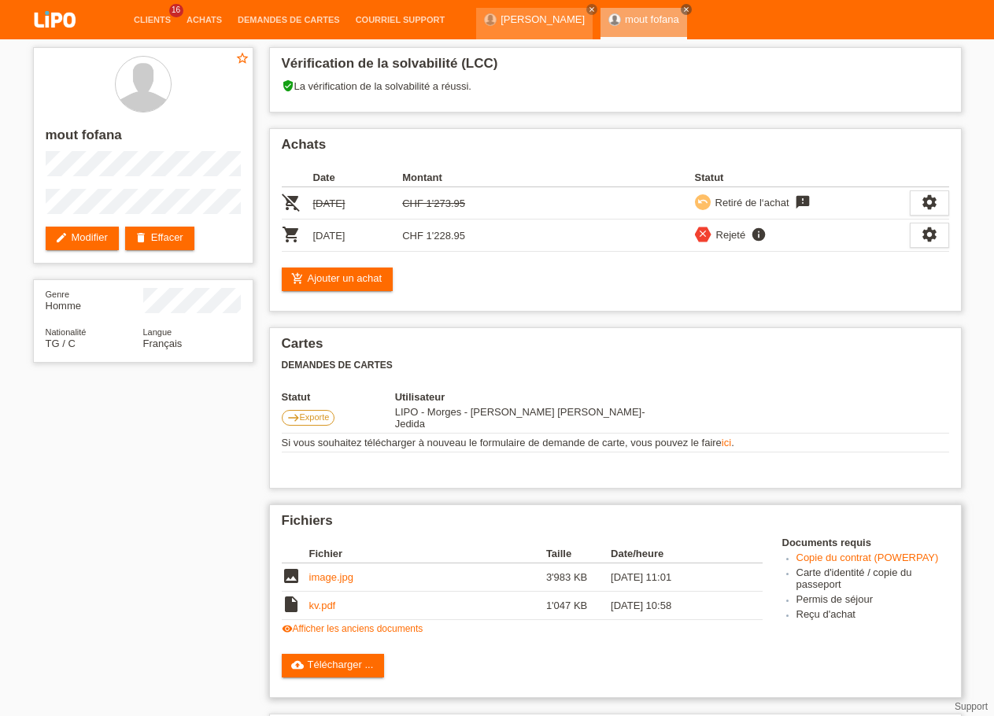
click at [338, 607] on td "kv.pdf" at bounding box center [427, 606] width 237 height 28
click at [317, 607] on link "kv.pdf" at bounding box center [322, 606] width 27 height 12
click at [315, 582] on link "image.jpg" at bounding box center [331, 578] width 44 height 12
click at [327, 602] on link "kv.pdf" at bounding box center [322, 606] width 27 height 12
